Goal: Transaction & Acquisition: Purchase product/service

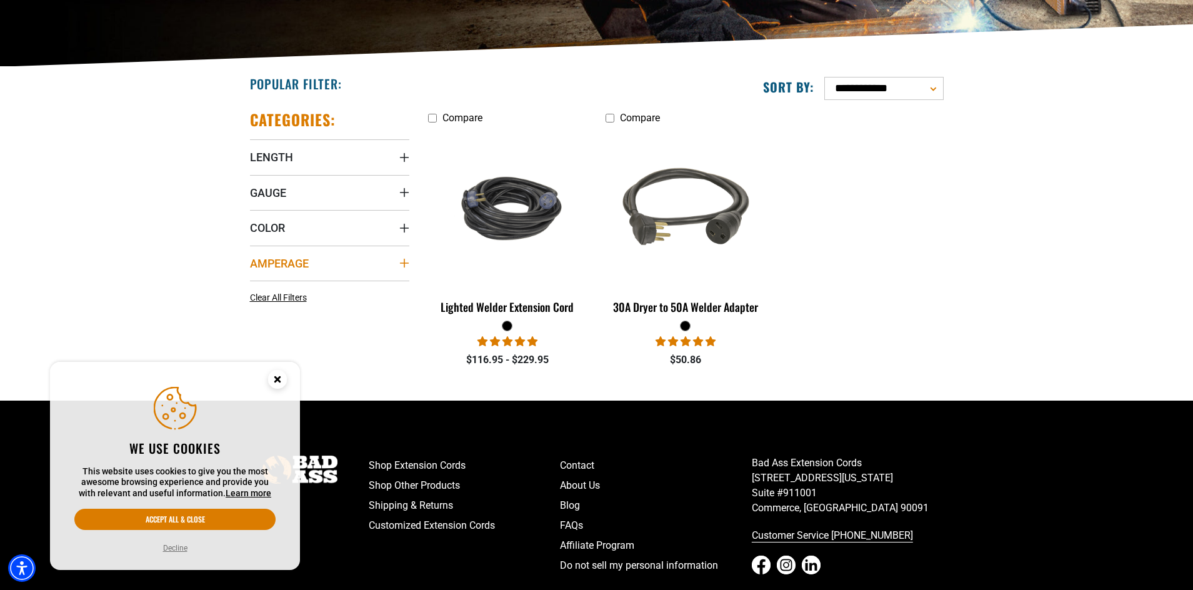
click at [404, 262] on icon "Amperage" at bounding box center [403, 263] width 9 height 9
click at [254, 289] on icon at bounding box center [255, 288] width 10 height 16
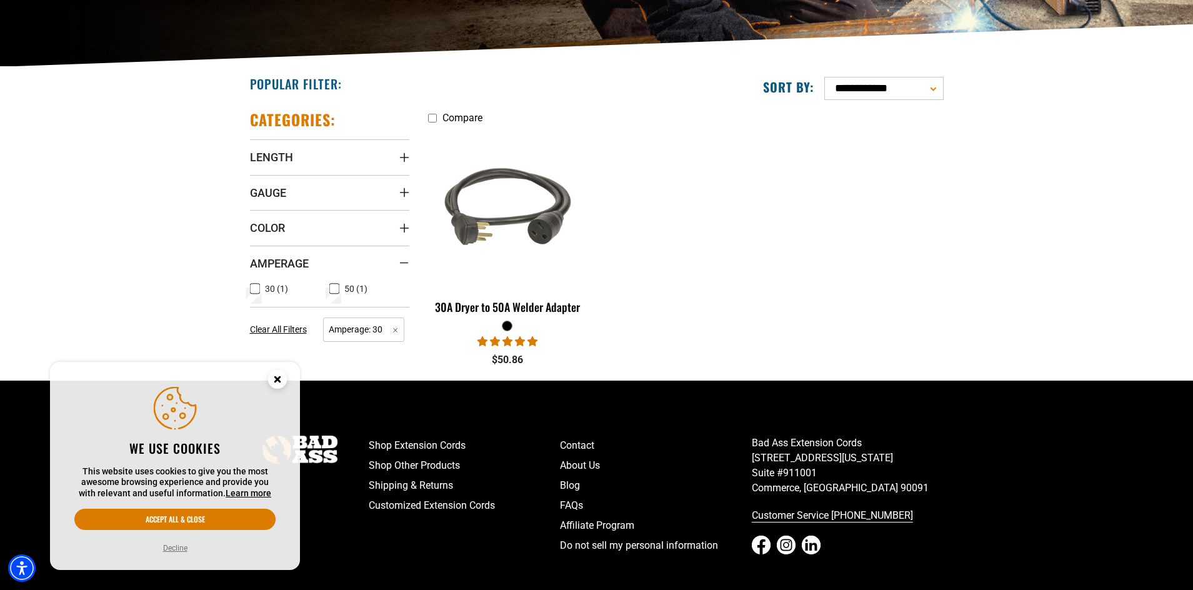
click at [335, 286] on icon at bounding box center [334, 288] width 10 height 16
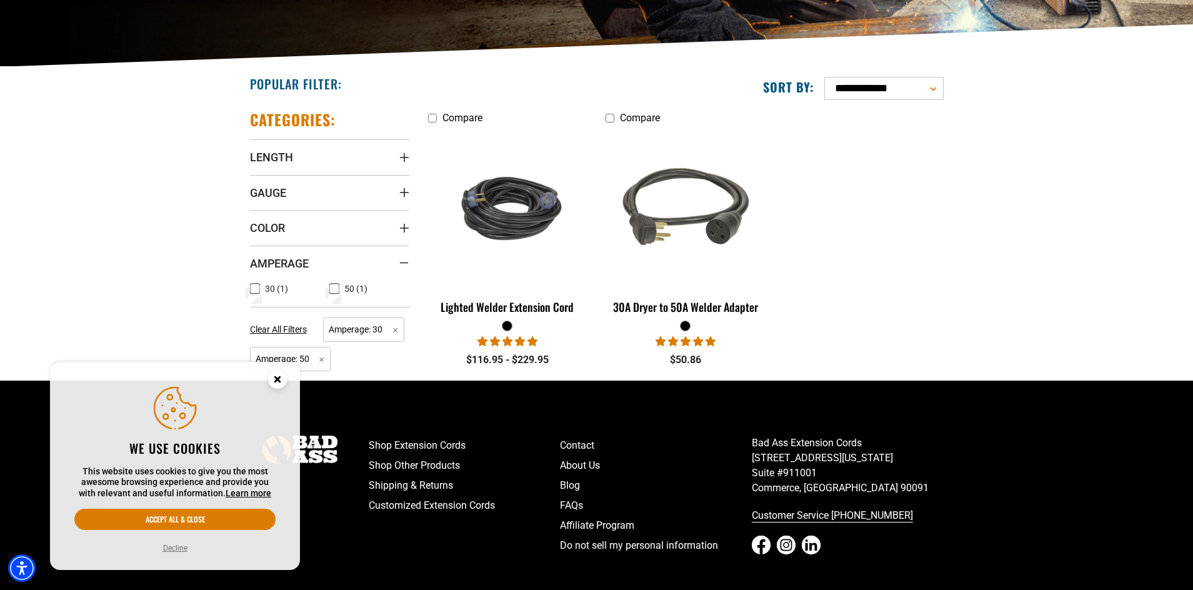
click at [252, 289] on icon at bounding box center [255, 288] width 6 height 3
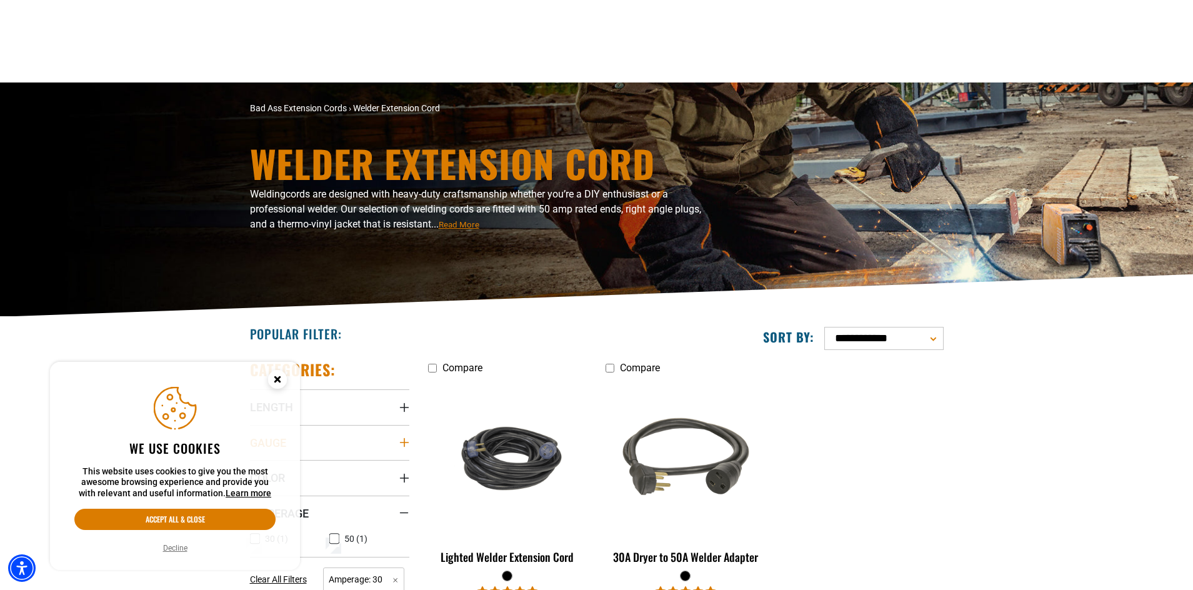
scroll to position [250, 0]
